Goal: Task Accomplishment & Management: Manage account settings

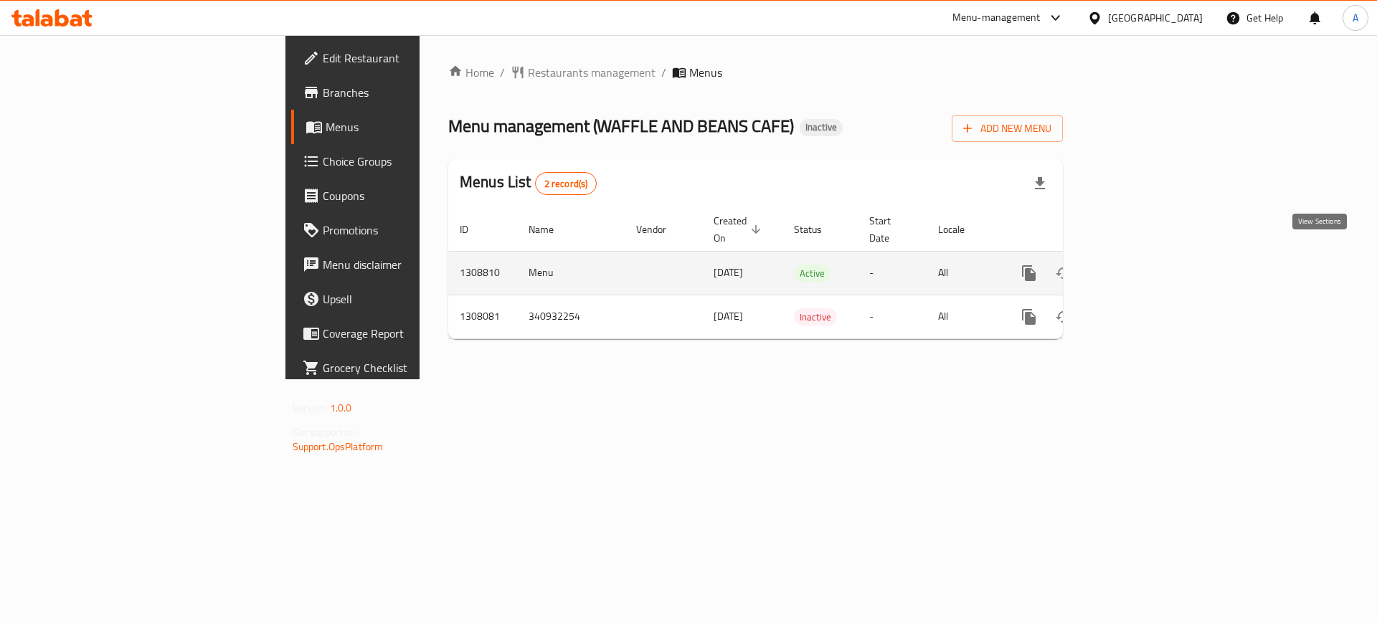
click at [1141, 265] on icon "enhanced table" at bounding box center [1132, 273] width 17 height 17
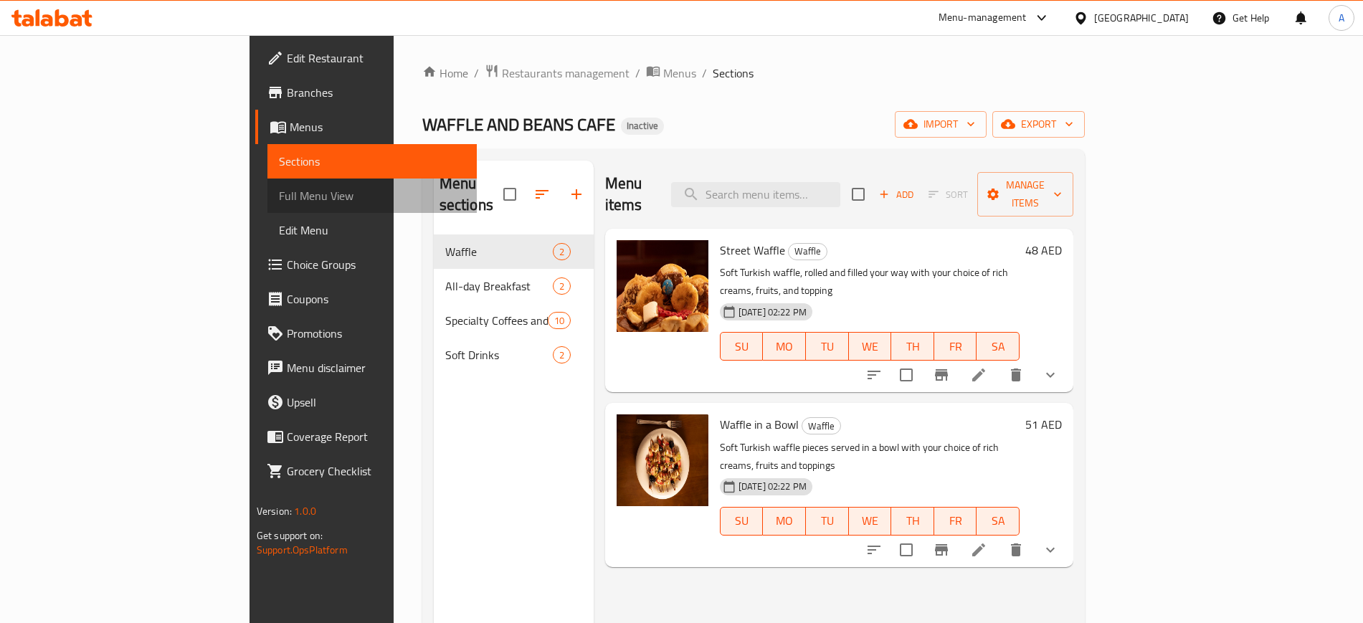
click at [279, 199] on span "Full Menu View" at bounding box center [372, 195] width 186 height 17
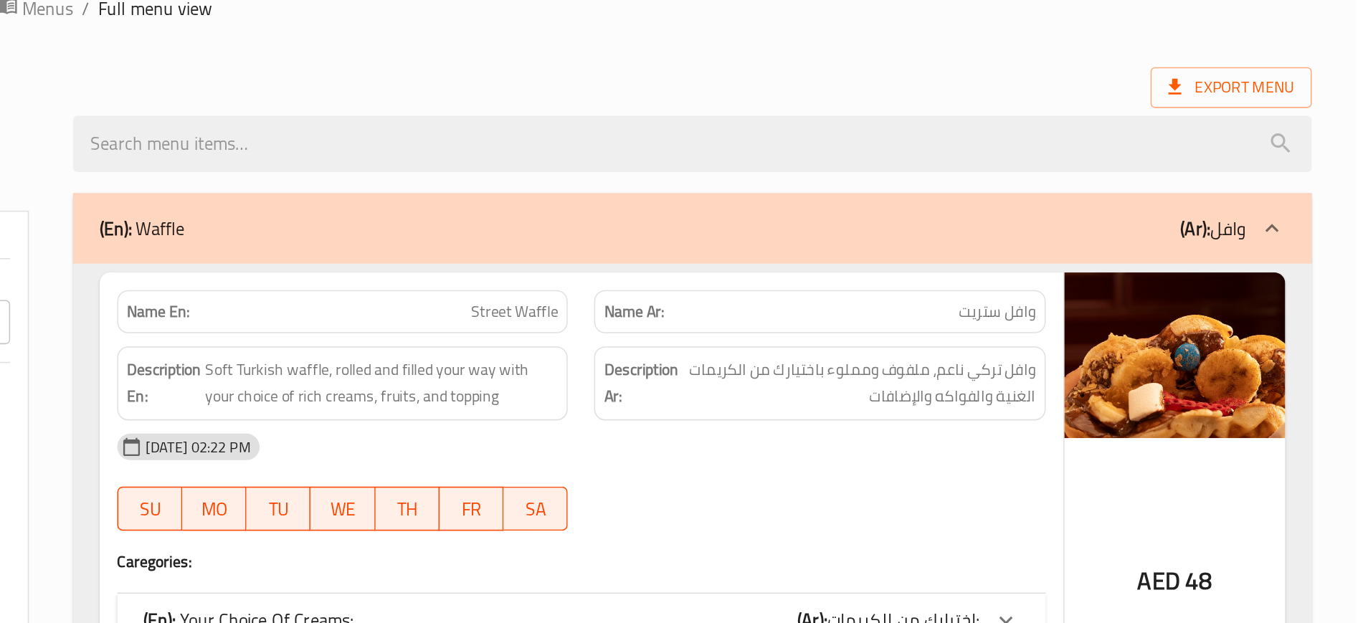
click at [837, 76] on ol "Home / Restaurants management / Menus / Full menu view" at bounding box center [795, 73] width 1078 height 19
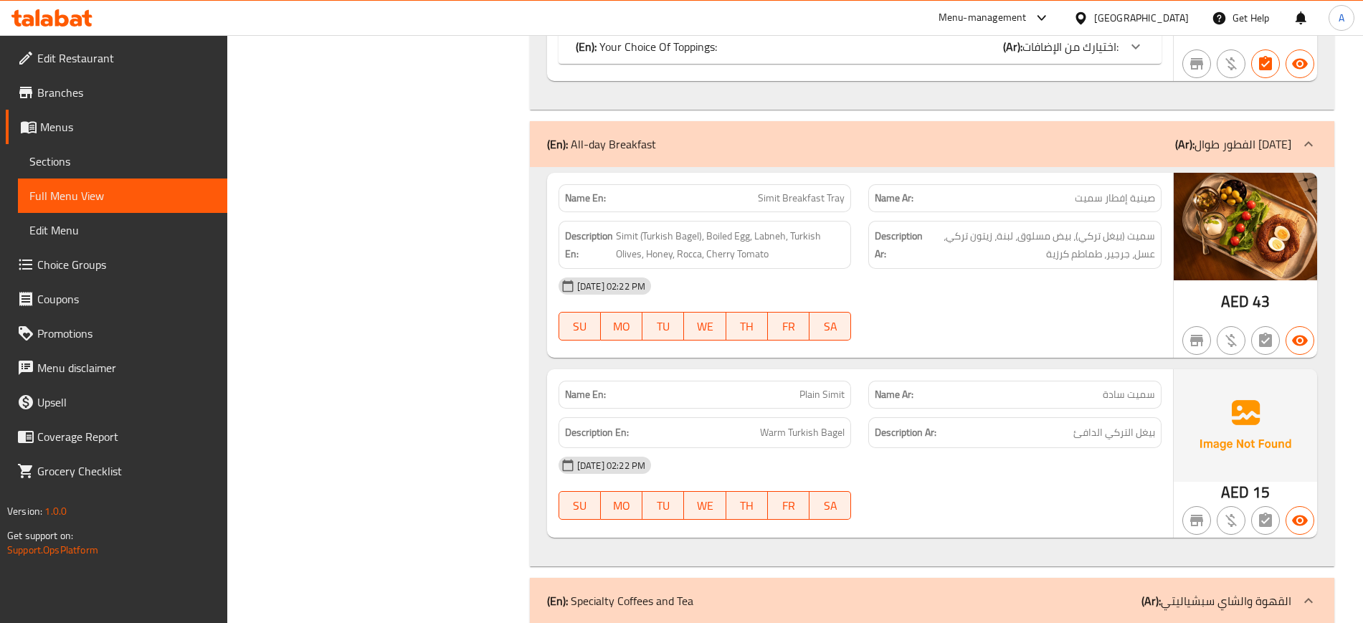
scroll to position [783, 0]
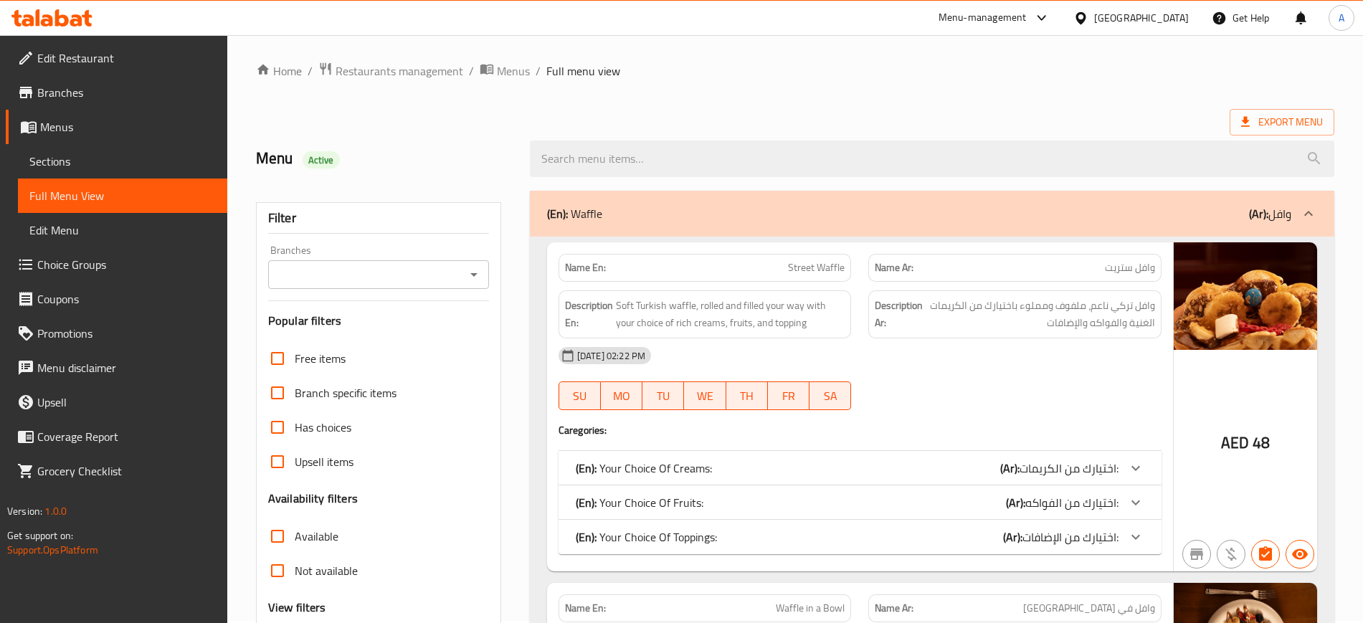
scroll to position [0, 0]
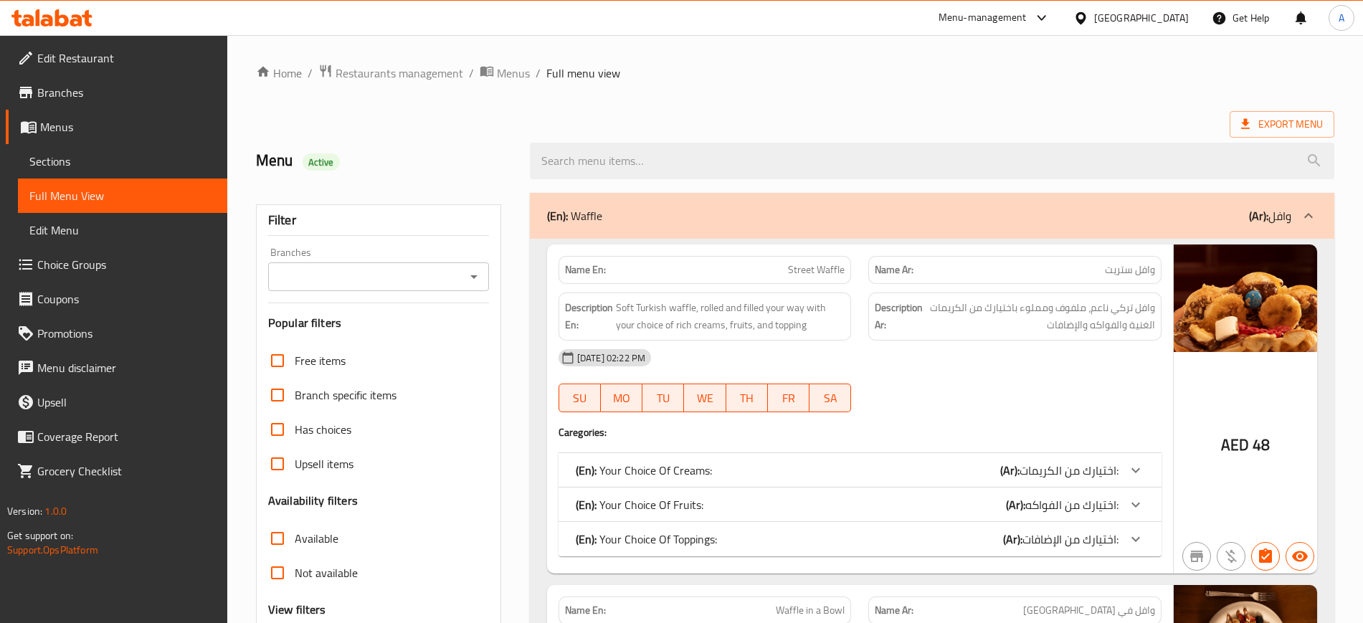
click at [61, 89] on span "Branches" at bounding box center [126, 92] width 179 height 17
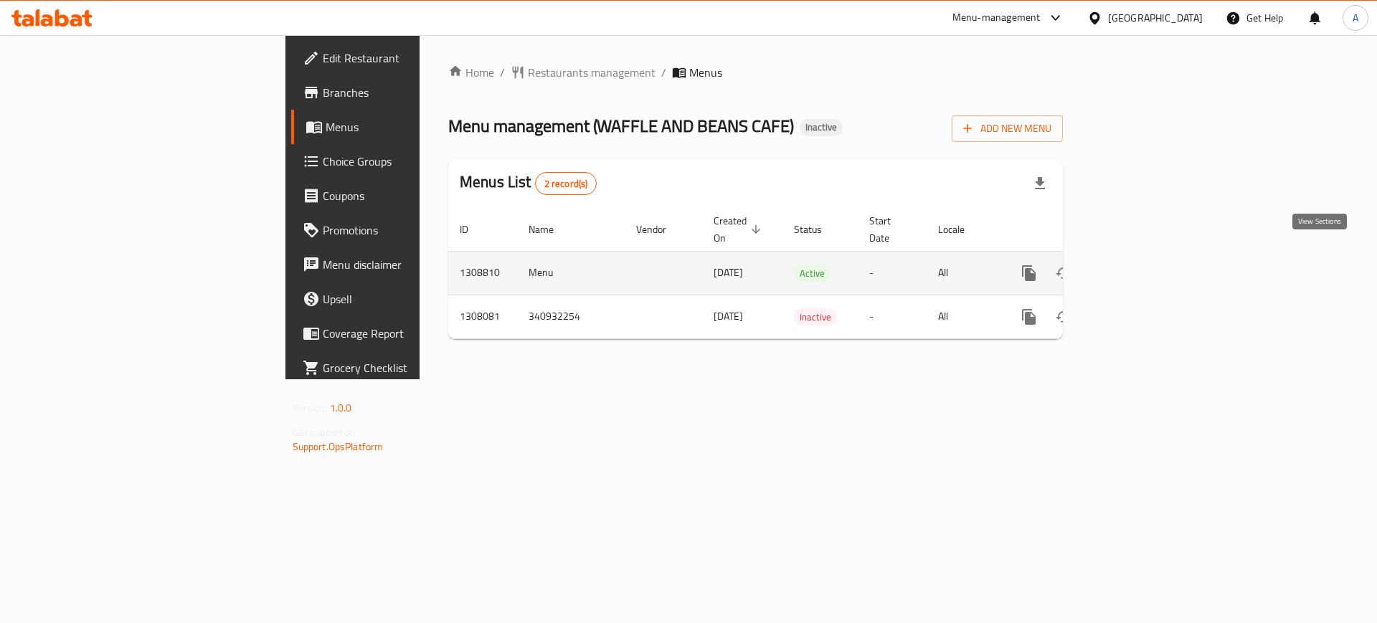
click at [1141, 265] on icon "enhanced table" at bounding box center [1132, 273] width 17 height 17
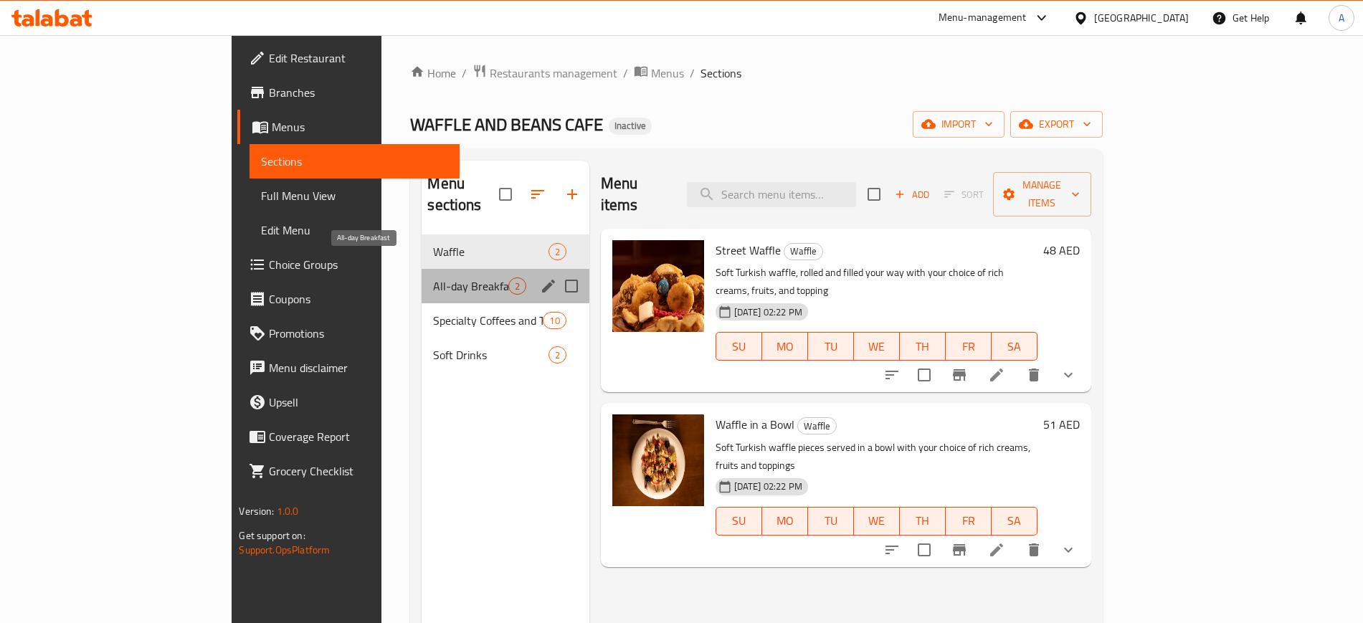
click at [433, 277] on span "All-day Breakfast" at bounding box center [470, 285] width 75 height 17
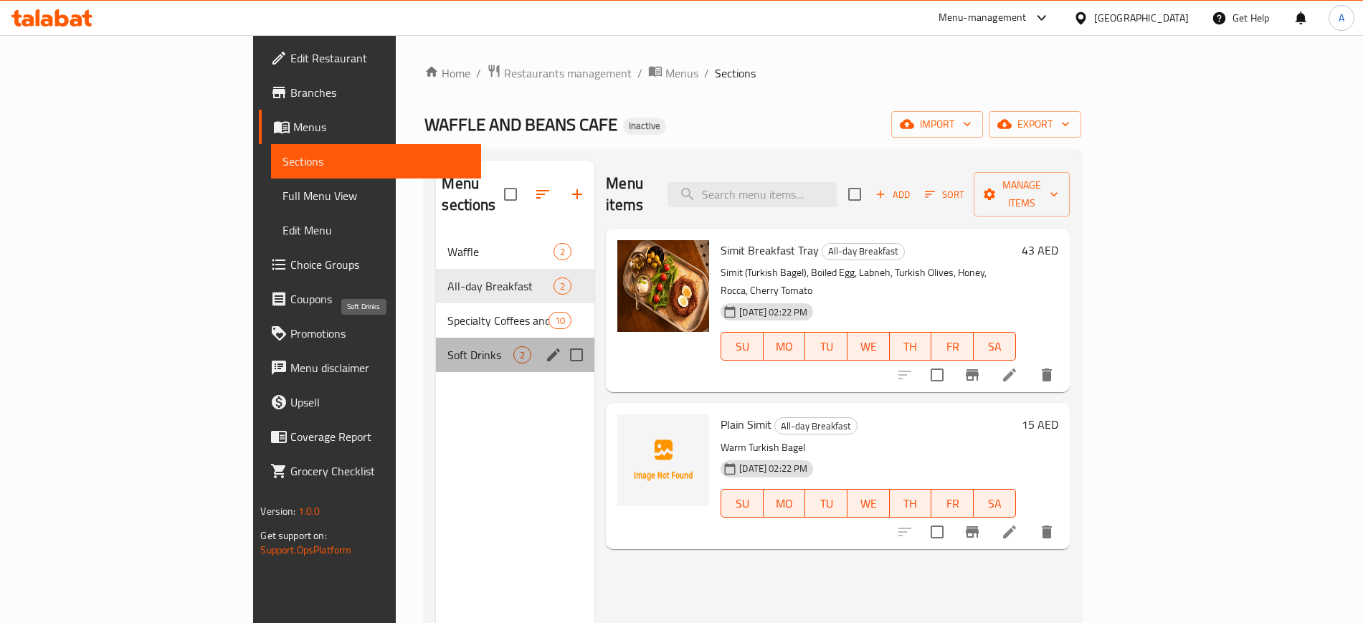
click at [447, 346] on span "Soft Drinks" at bounding box center [480, 354] width 66 height 17
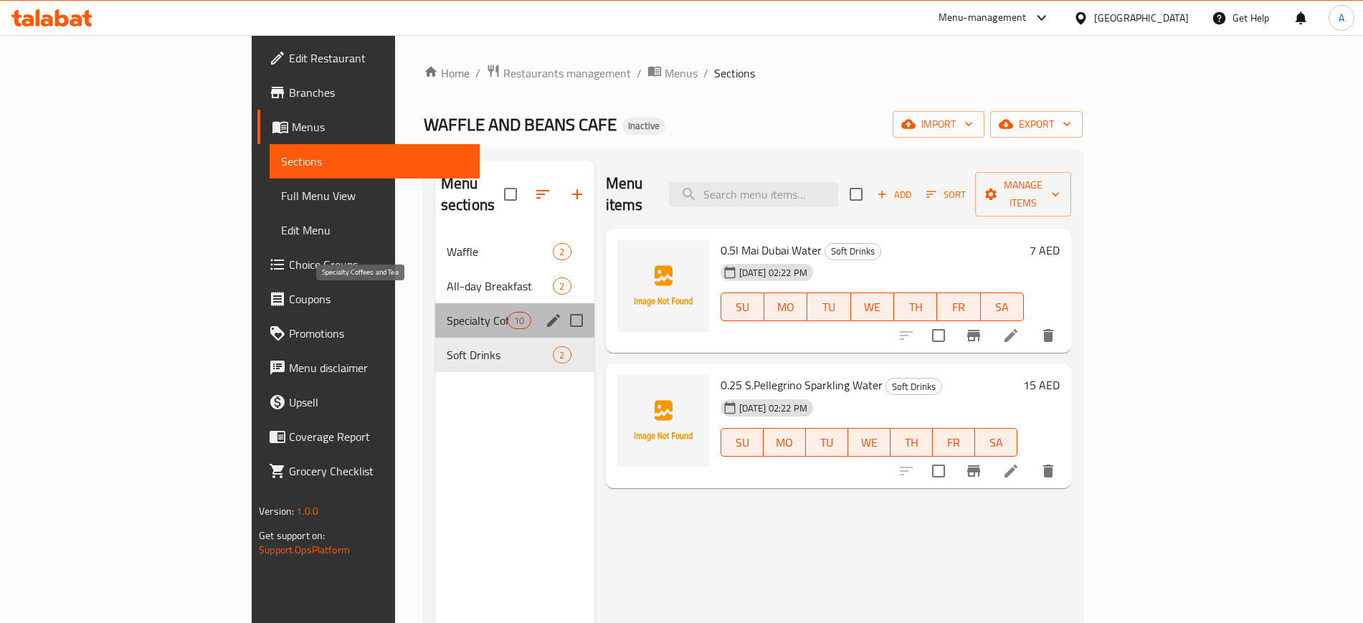
click at [447, 312] on span "Specialty Coffees and Tea" at bounding box center [477, 320] width 61 height 17
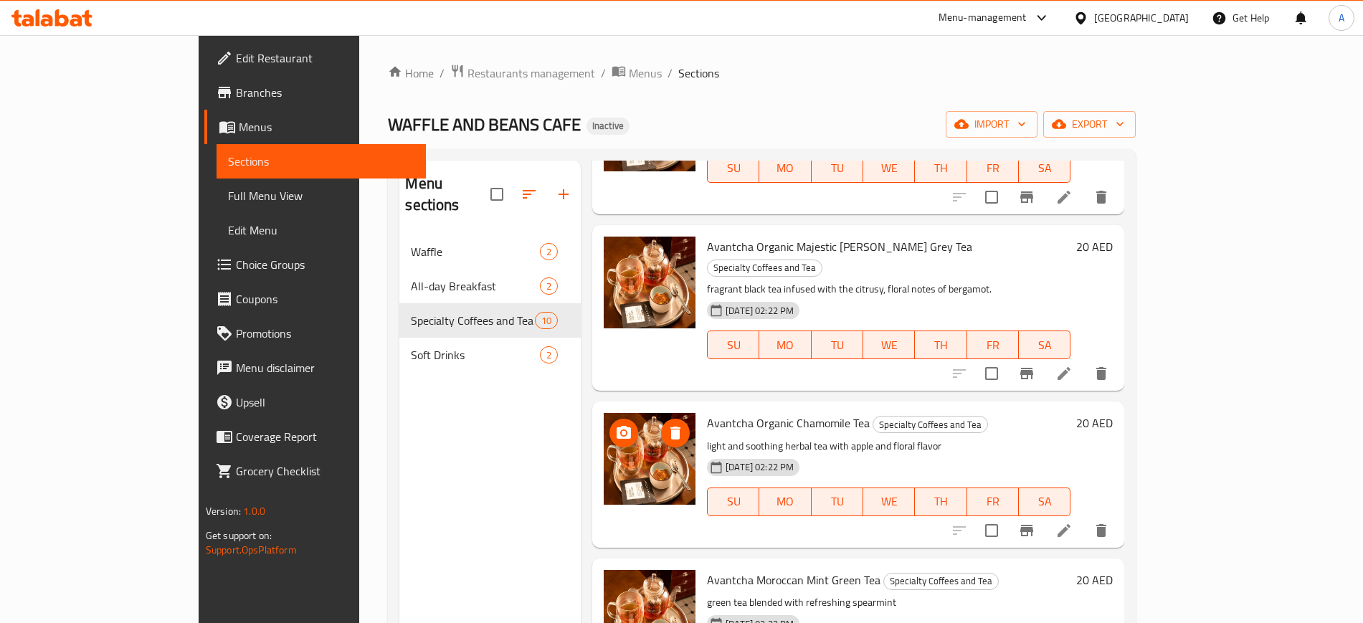
scroll to position [201, 0]
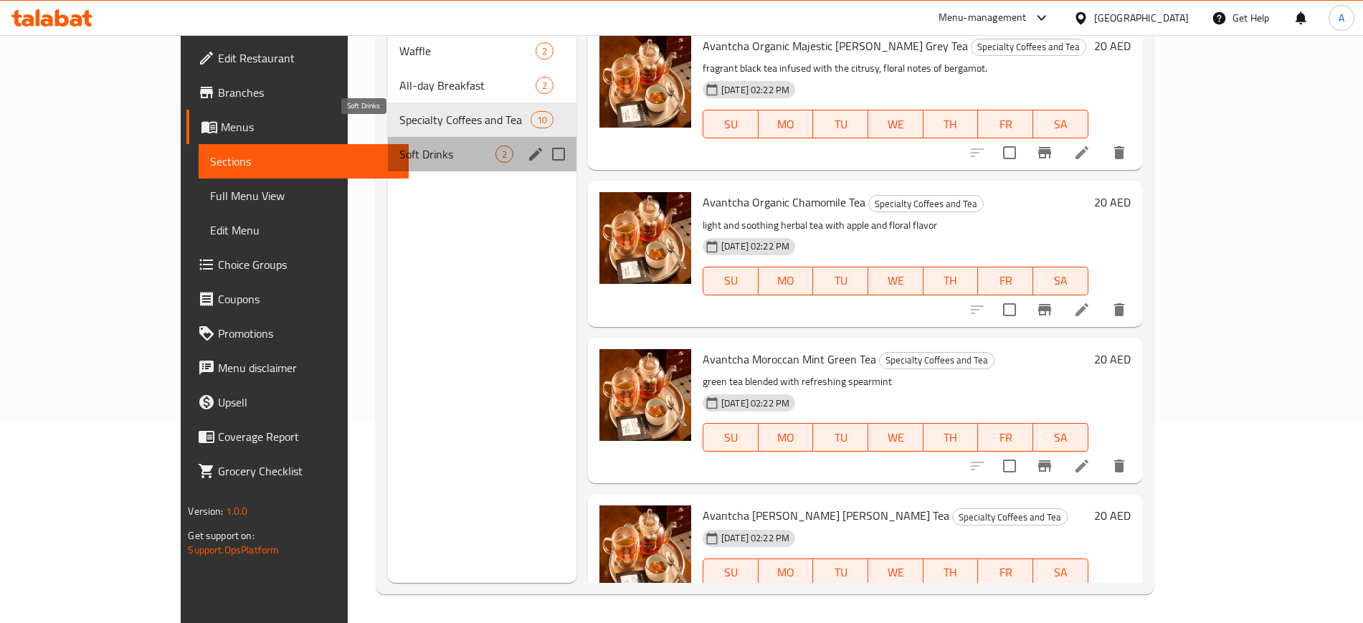
click at [399, 146] on span "Soft Drinks" at bounding box center [447, 154] width 96 height 17
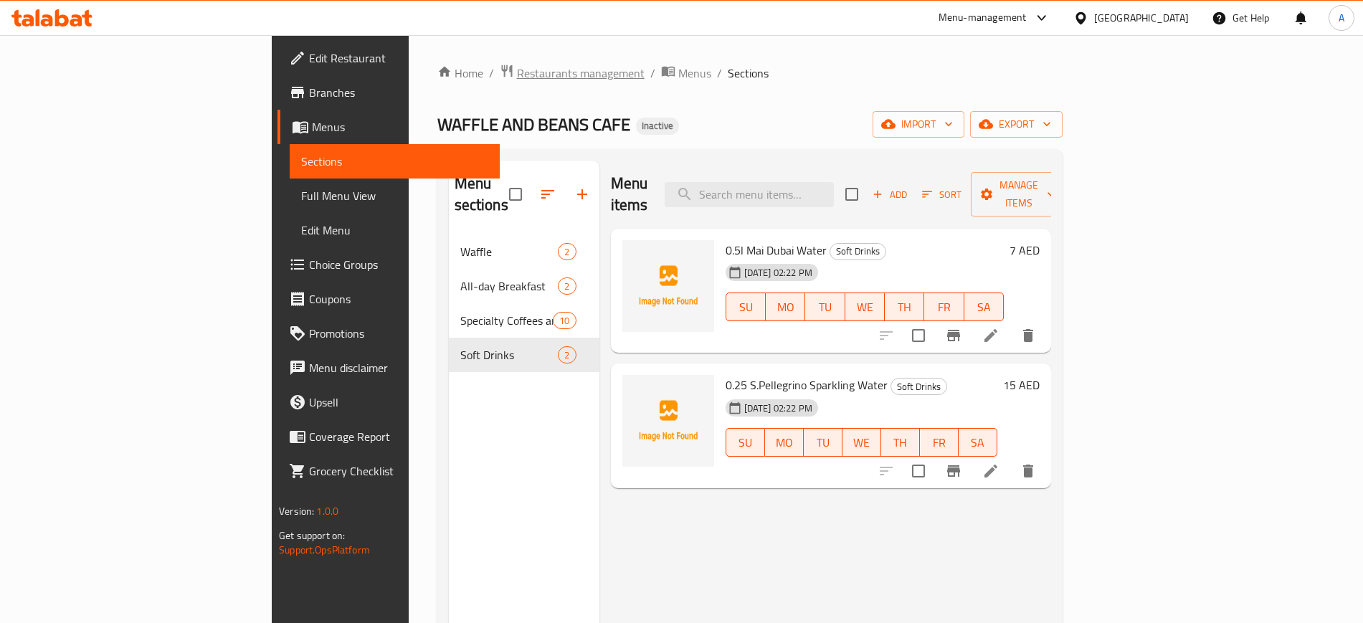
click at [517, 77] on span "Restaurants management" at bounding box center [581, 73] width 128 height 17
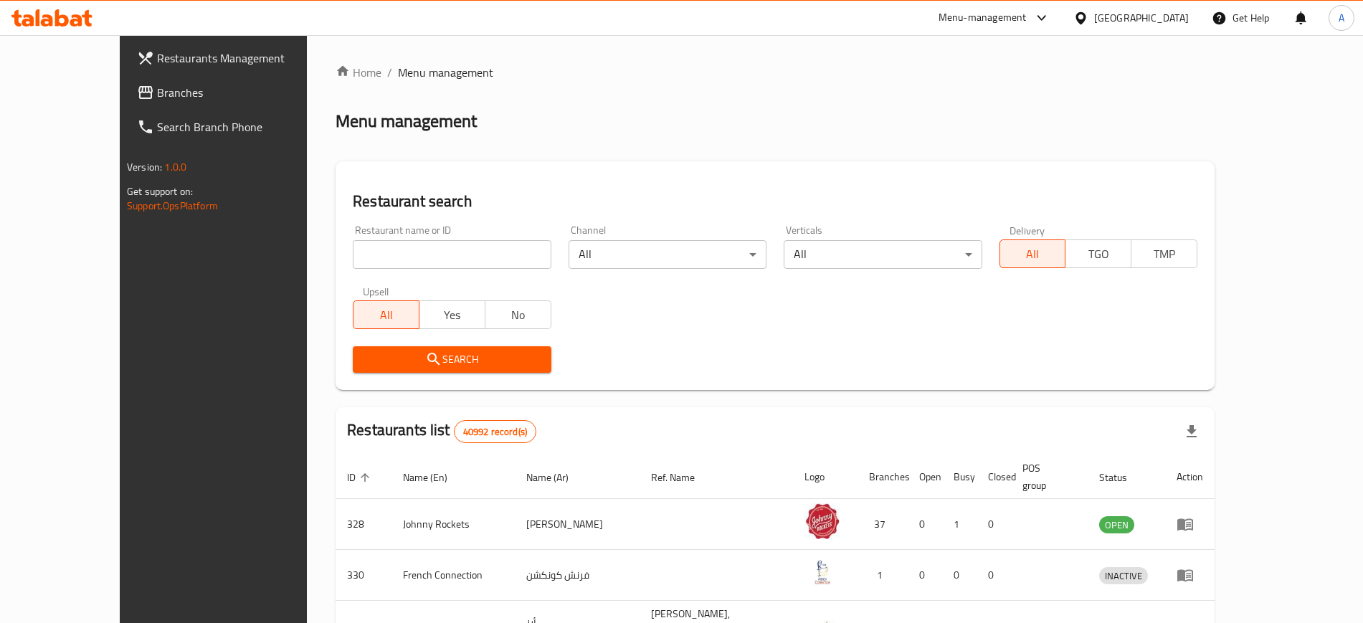
paste input "GREEN VALLY CAFTE"
click at [412, 258] on input "GREEN VALLY CAFTE" at bounding box center [452, 254] width 198 height 29
type input "GREEN VALLY CAFTE"
click button "Search" at bounding box center [452, 359] width 198 height 27
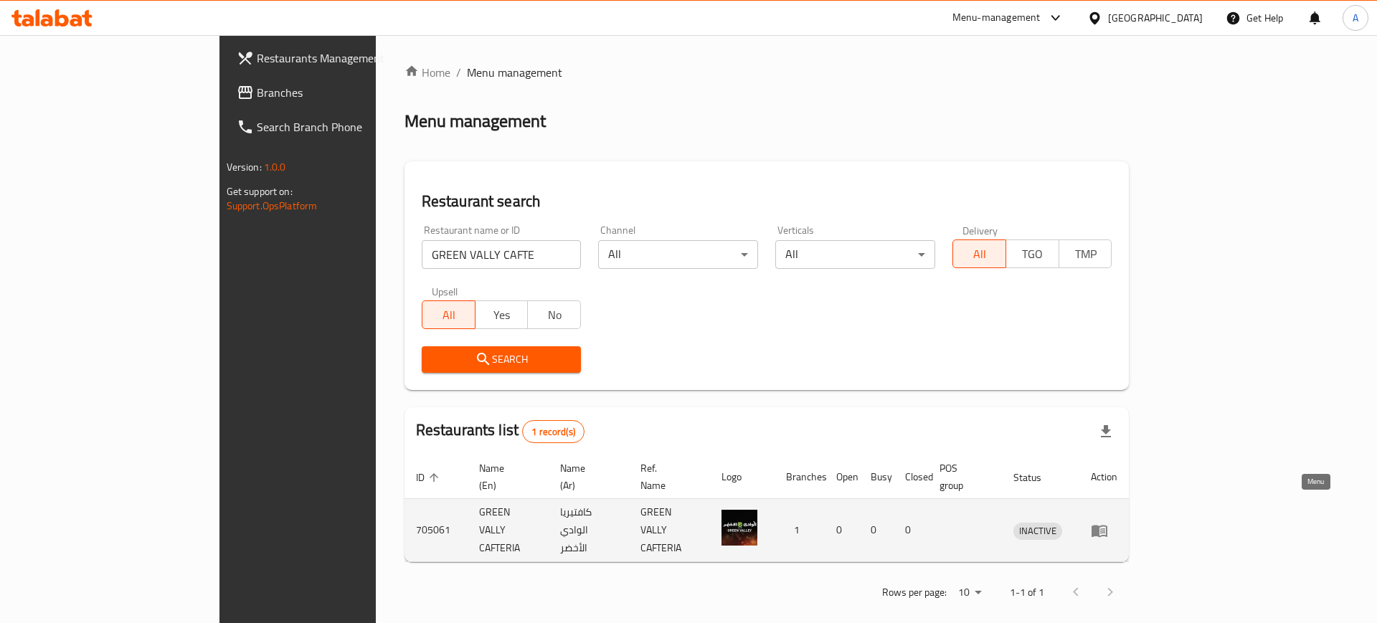
click at [1108, 522] on icon "enhanced table" at bounding box center [1099, 530] width 17 height 17
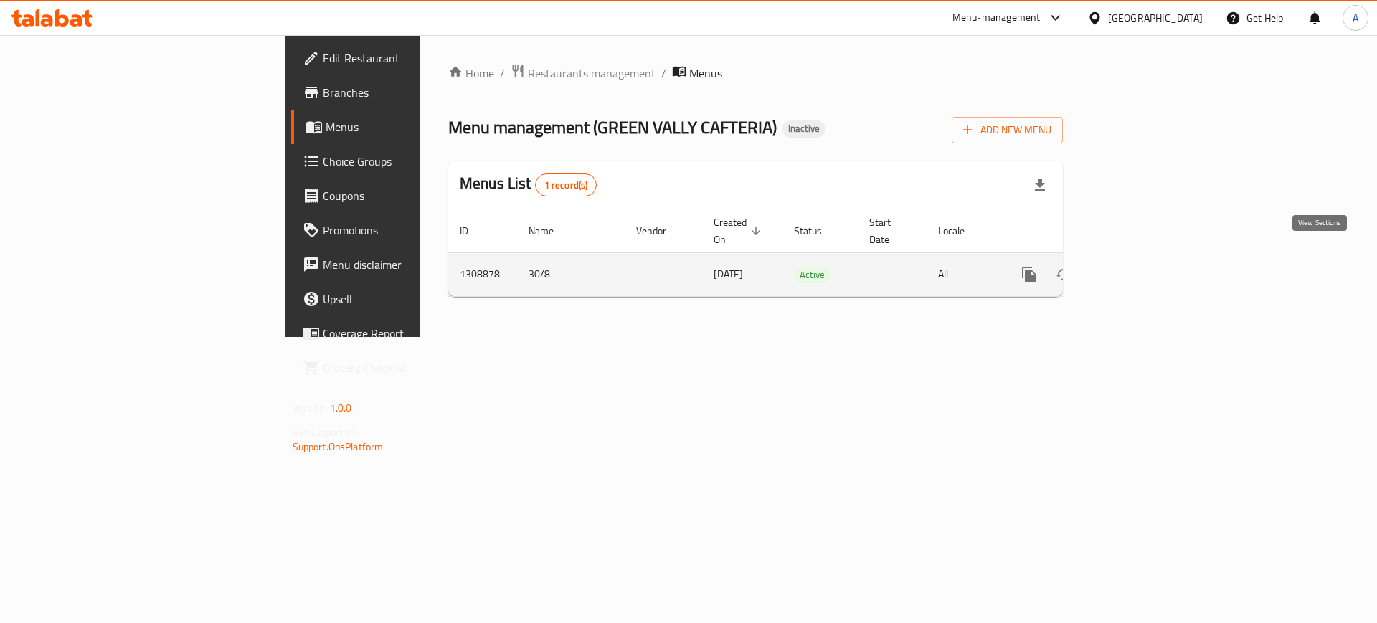
click at [1141, 266] on icon "enhanced table" at bounding box center [1132, 274] width 17 height 17
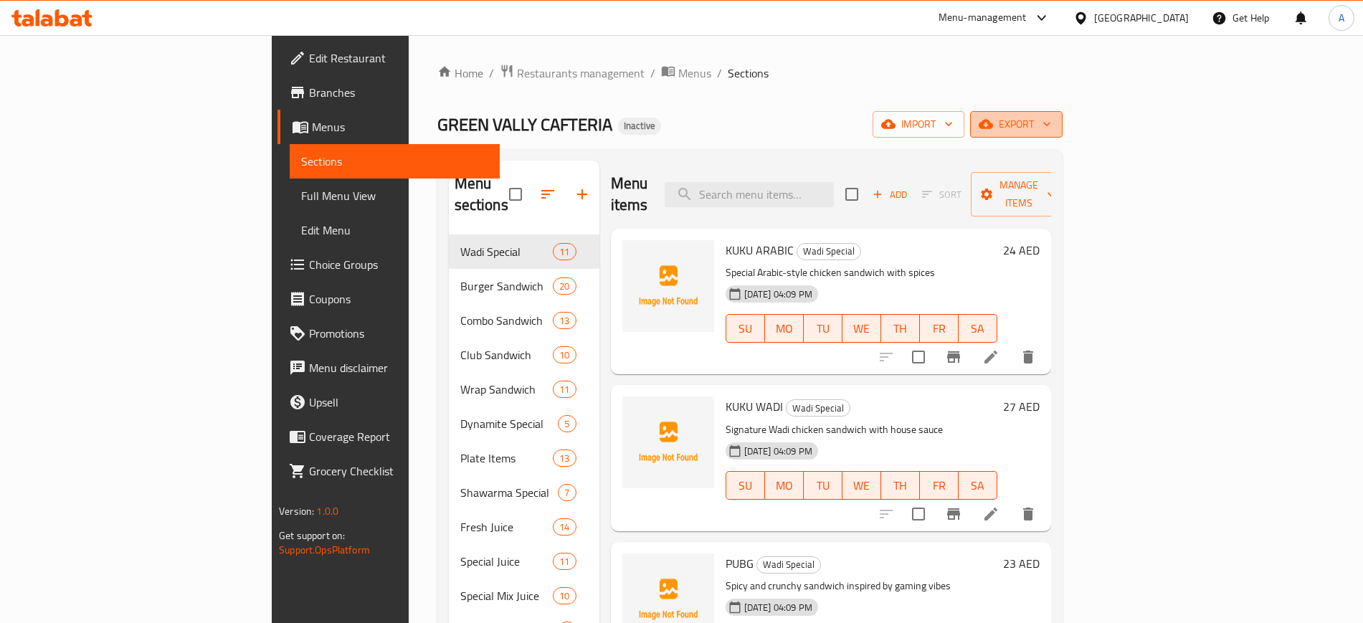
click at [1054, 122] on icon "button" at bounding box center [1047, 124] width 14 height 14
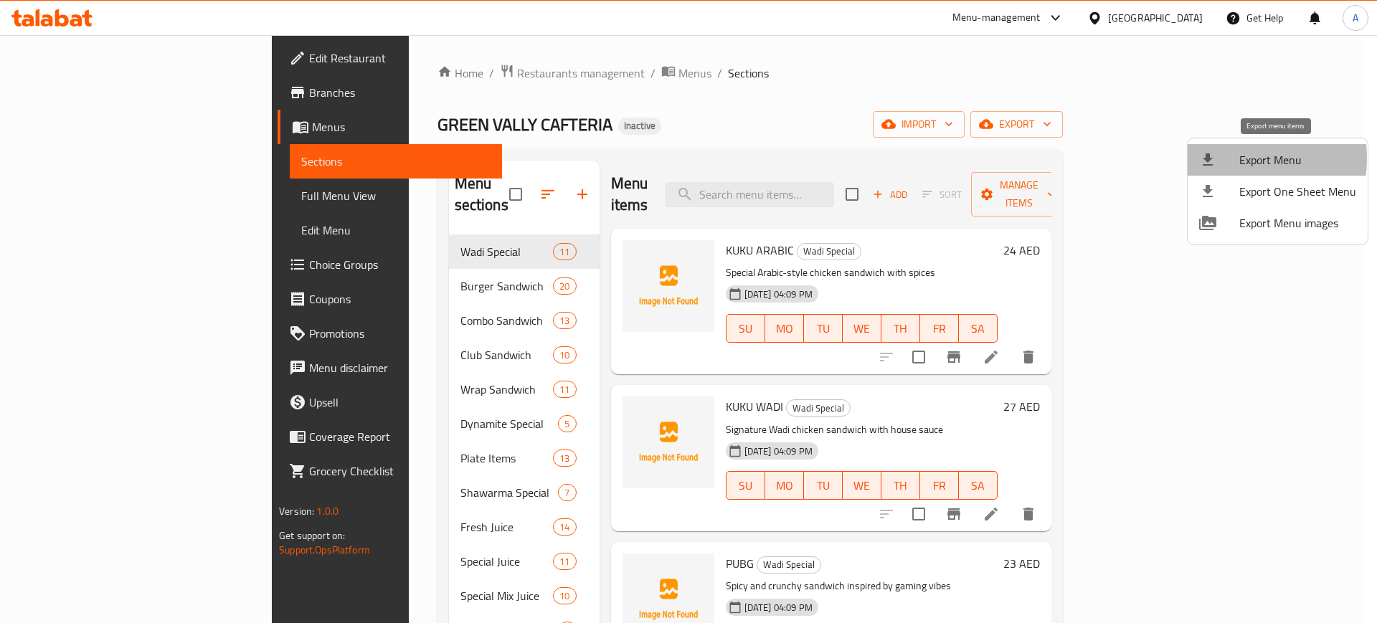
click at [1230, 158] on div at bounding box center [1219, 159] width 40 height 17
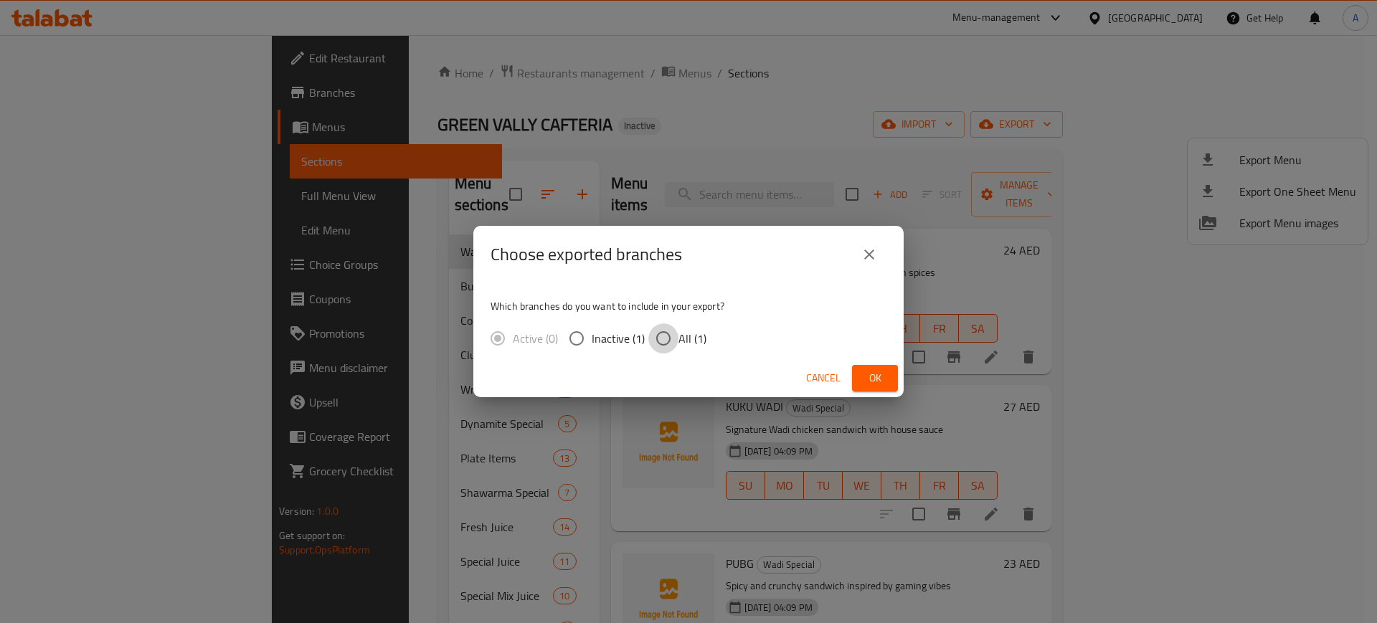
click at [655, 342] on input "All (1)" at bounding box center [663, 338] width 30 height 30
radio input "true"
click at [870, 384] on span "Ok" at bounding box center [874, 378] width 23 height 18
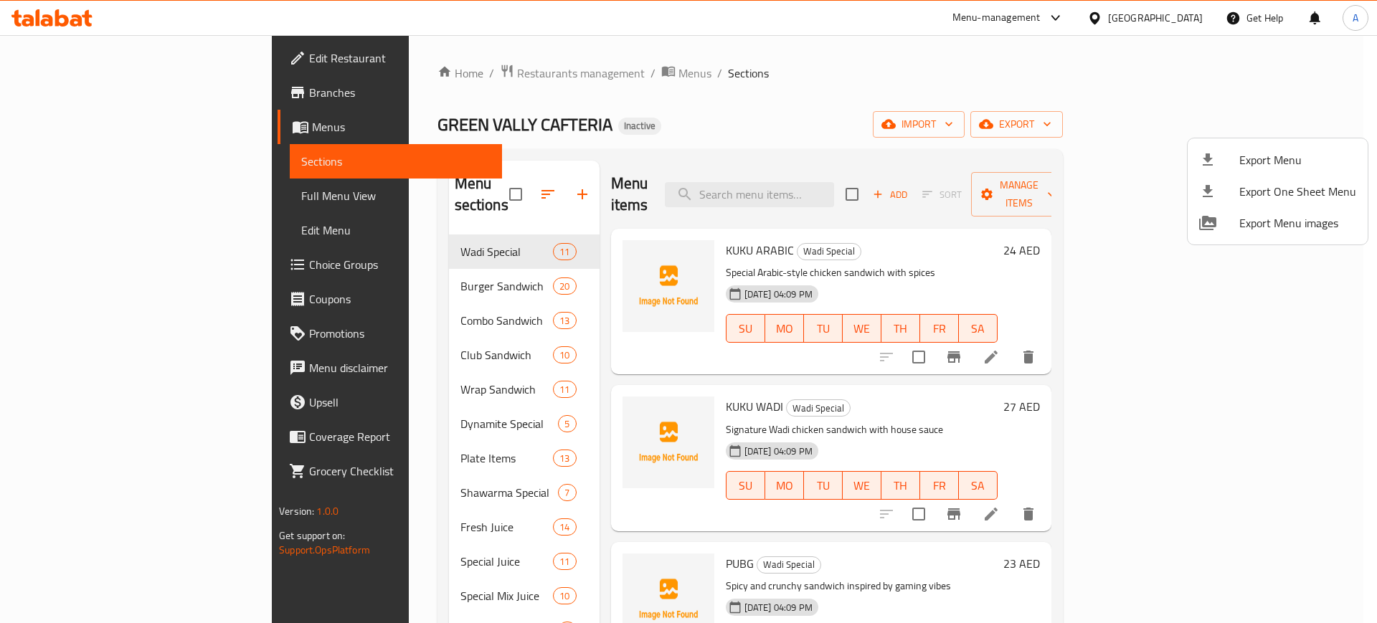
click at [74, 57] on div at bounding box center [688, 311] width 1377 height 623
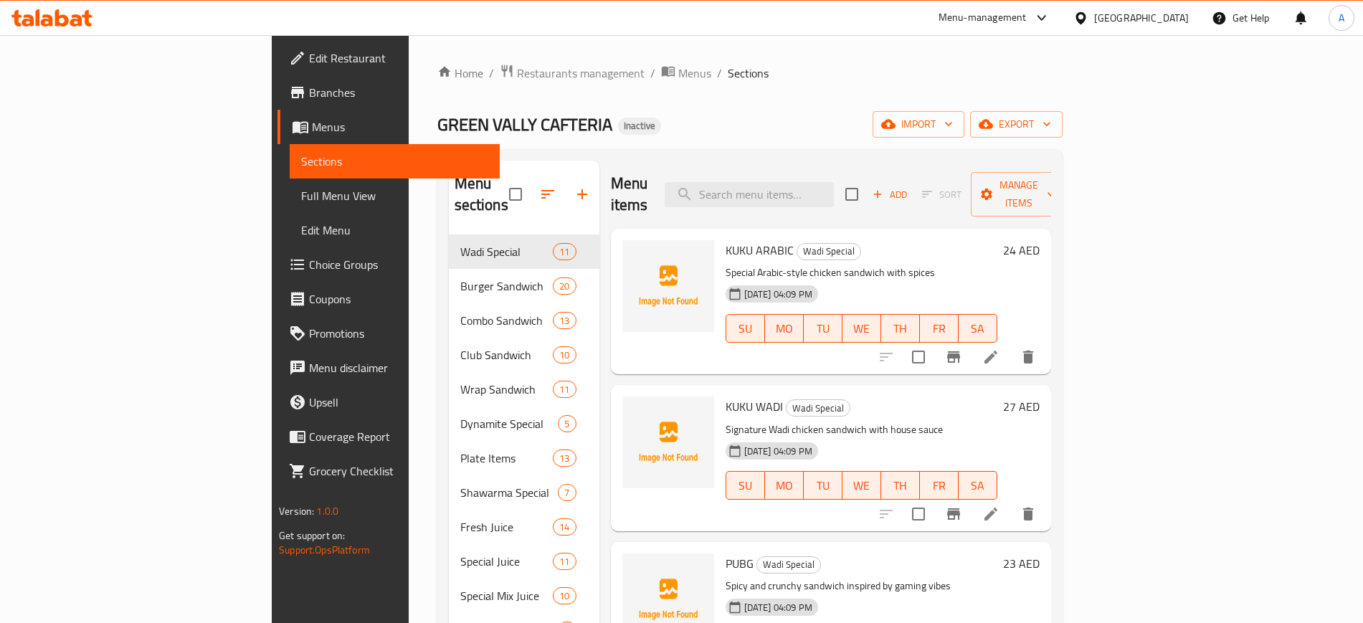
click at [309, 57] on span "Edit Restaurant" at bounding box center [398, 57] width 179 height 17
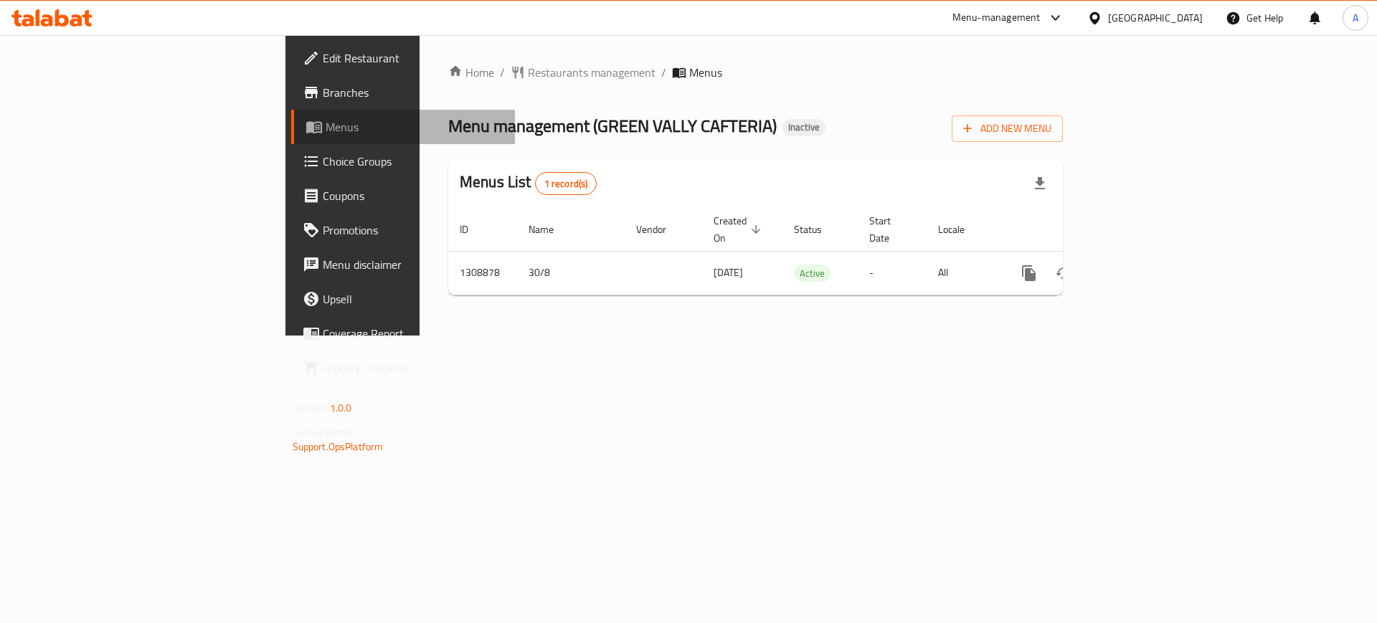
click at [326, 128] on span "Menus" at bounding box center [415, 126] width 179 height 17
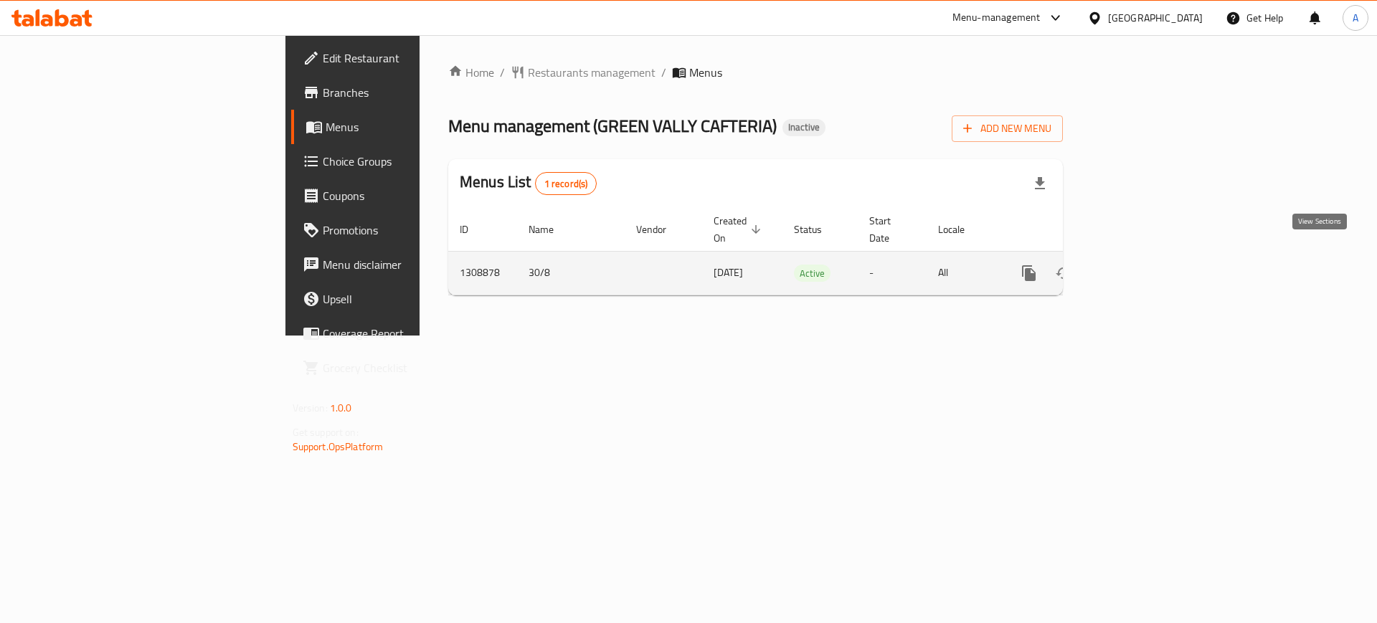
click at [1149, 265] on link "enhanced table" at bounding box center [1132, 273] width 34 height 34
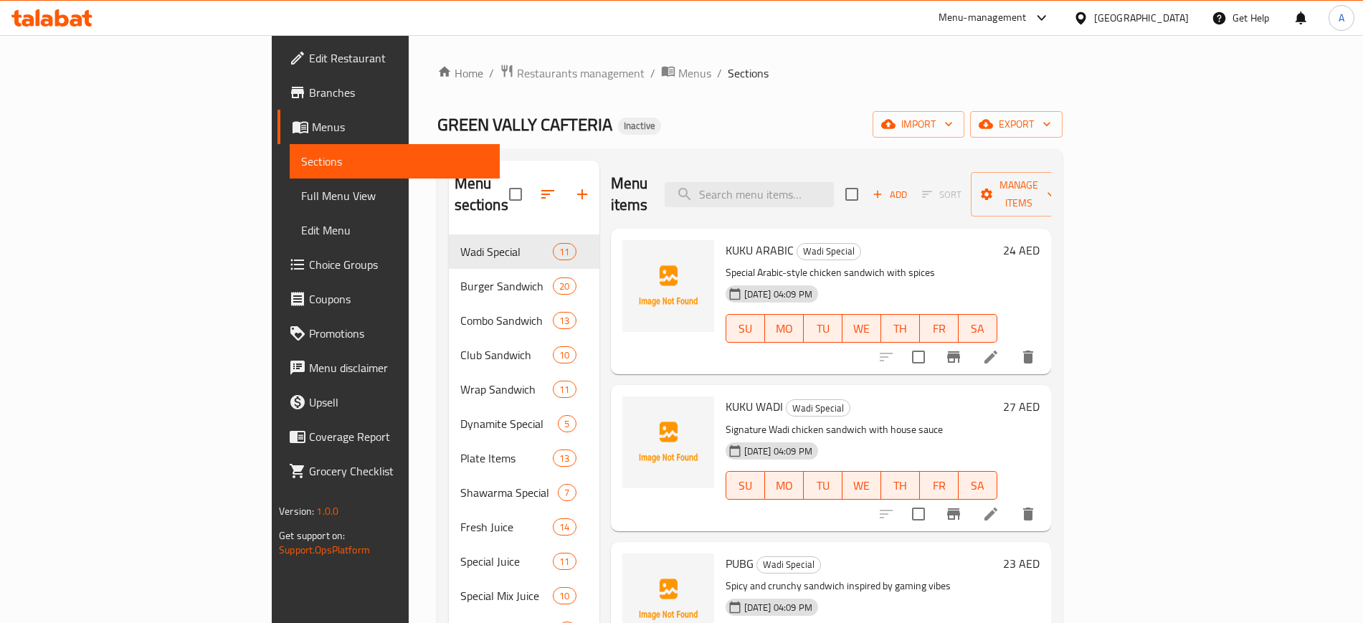
click at [301, 196] on span "Full Menu View" at bounding box center [394, 195] width 186 height 17
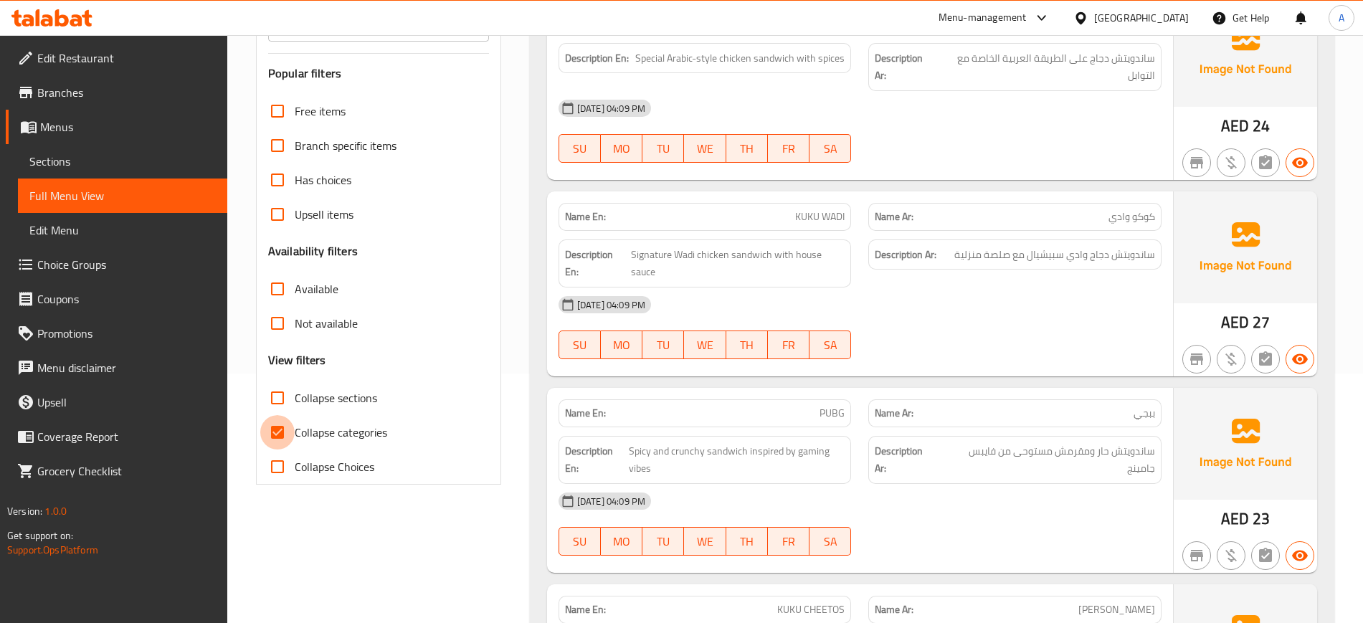
click at [277, 431] on input "Collapse categories" at bounding box center [277, 432] width 34 height 34
checkbox input "false"
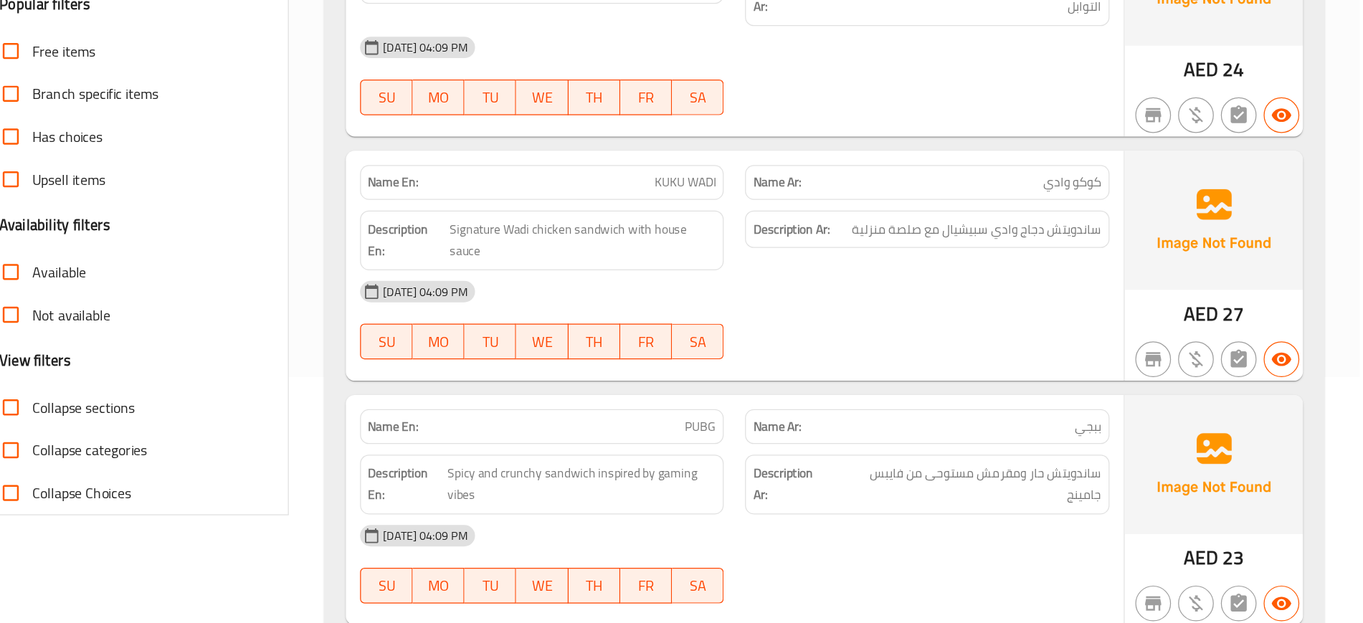
scroll to position [0, 0]
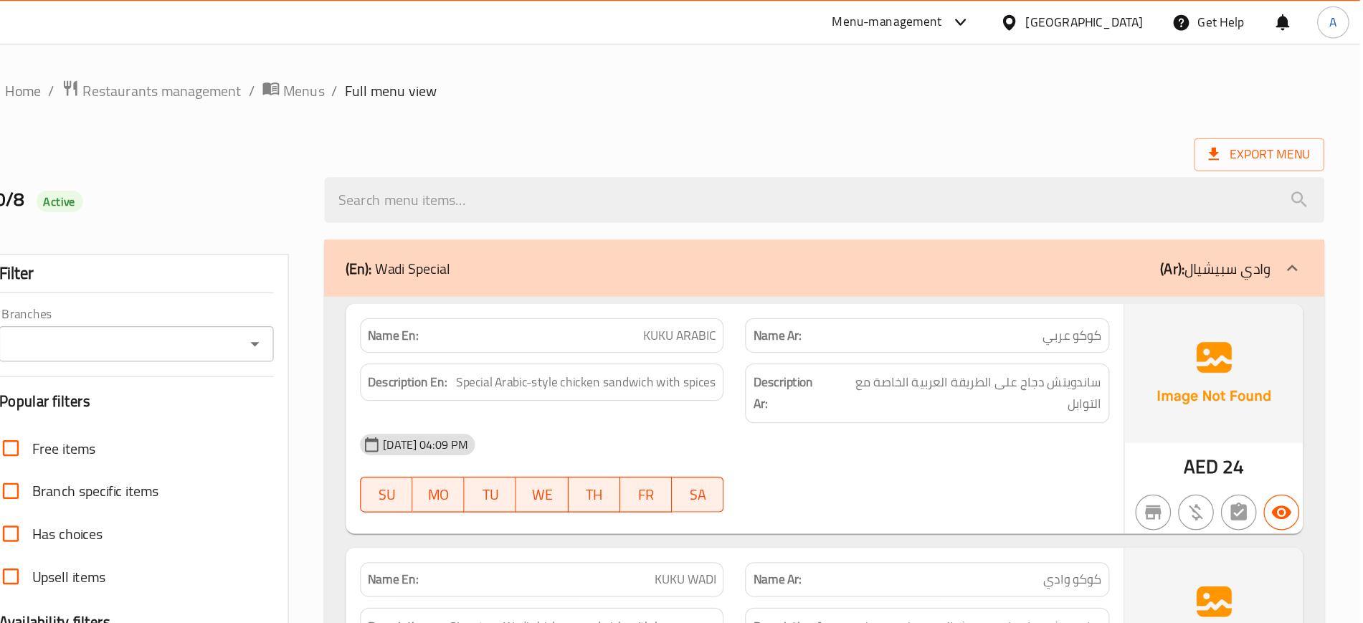
click at [746, 133] on div "30/8 Active" at bounding box center [795, 161] width 1096 height 64
